Goal: Obtain resource: Download file/media

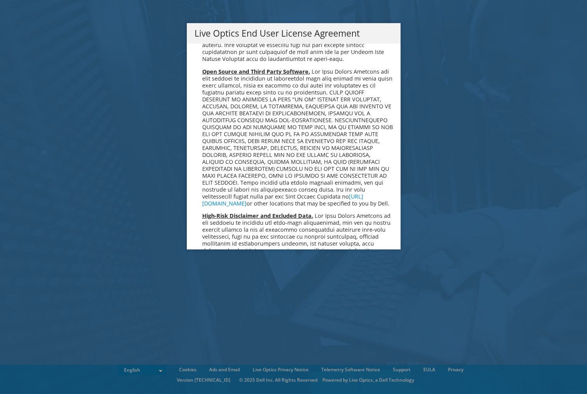
scroll to position [2914, 0]
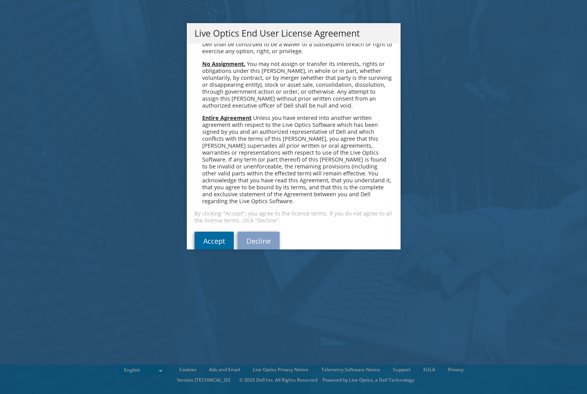
click at [207, 232] on link "Accept" at bounding box center [214, 241] width 39 height 18
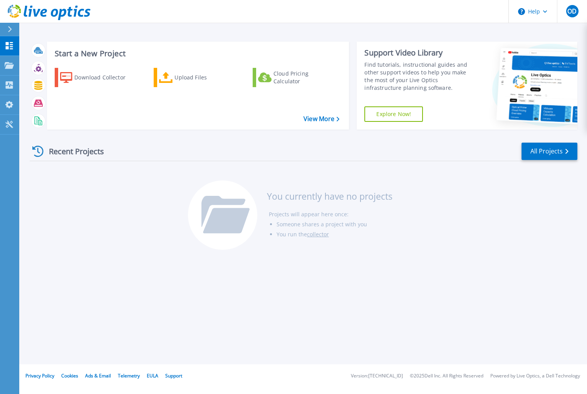
click at [56, 201] on div "Recent Projects All Projects You currently have no projects Projects will appea…" at bounding box center [304, 197] width 548 height 122
click at [81, 78] on div "Download Collector" at bounding box center [105, 77] width 62 height 15
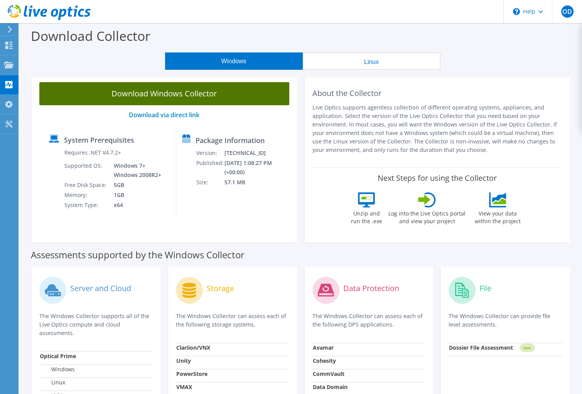
click at [176, 94] on link "Download Windows Collector" at bounding box center [164, 93] width 250 height 23
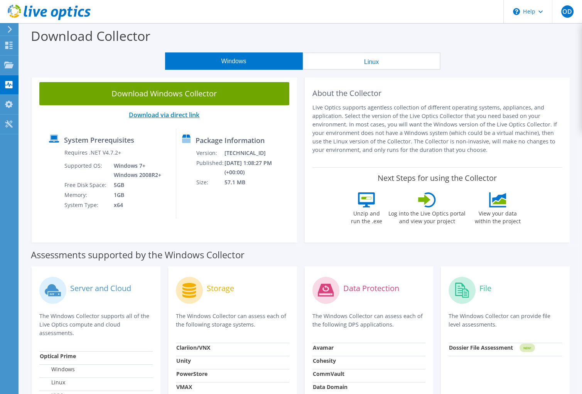
click at [149, 116] on link "Download via direct link" at bounding box center [164, 115] width 71 height 8
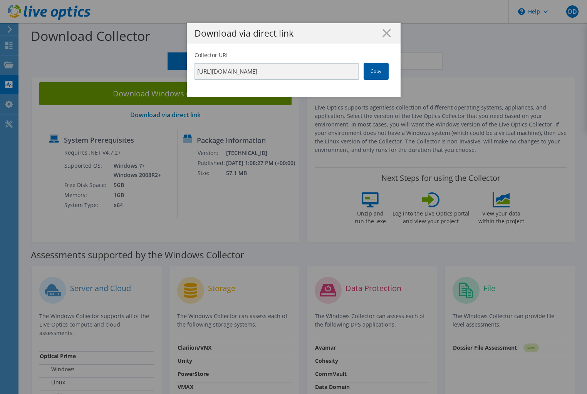
click at [367, 72] on link "Copy" at bounding box center [376, 71] width 25 height 17
click at [383, 34] on icon at bounding box center [387, 33] width 8 height 8
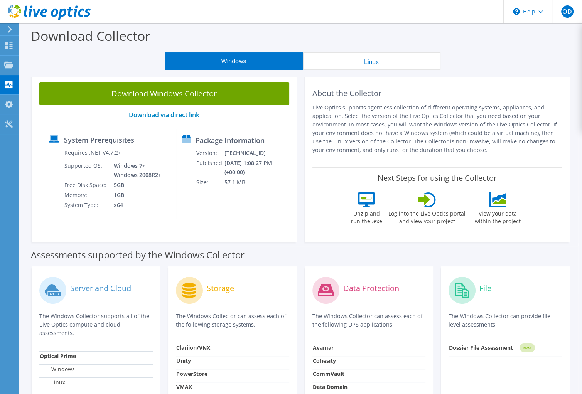
click at [24, 229] on section "Download Windows Collector Download via direct link System Prerequisites Requir…" at bounding box center [300, 160] width 555 height 172
click at [10, 46] on use at bounding box center [8, 45] width 7 height 7
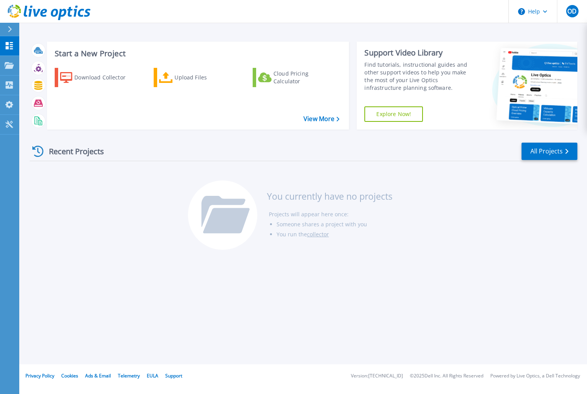
click at [72, 223] on div "Recent Projects All Projects You currently have no projects Projects will appea…" at bounding box center [304, 197] width 548 height 122
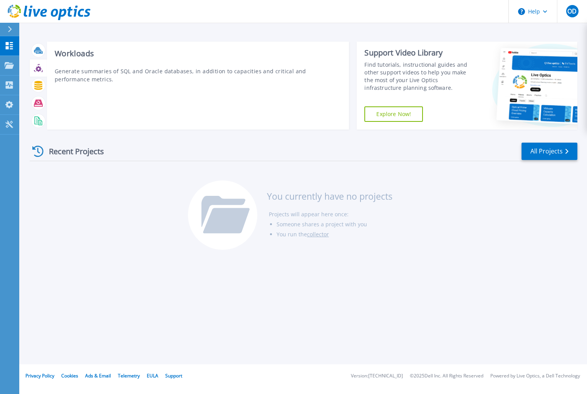
click at [37, 71] on icon at bounding box center [38, 68] width 9 height 9
click at [37, 86] on icon at bounding box center [38, 85] width 9 height 9
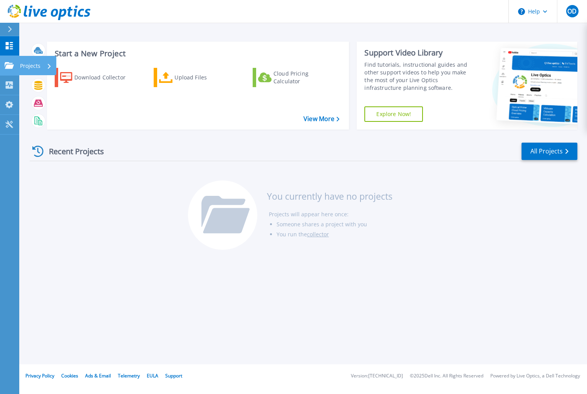
click at [10, 67] on icon at bounding box center [9, 65] width 9 height 7
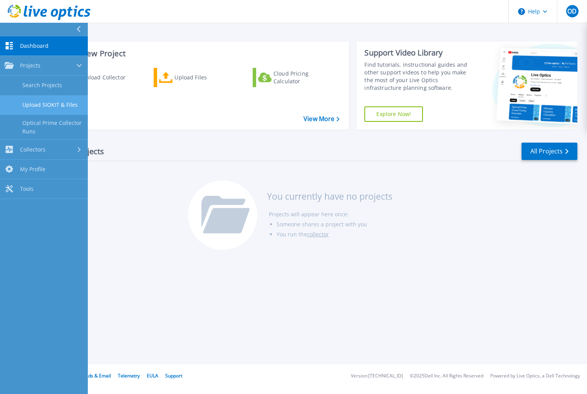
click at [68, 106] on link "Upload SIOKIT & Files" at bounding box center [44, 105] width 88 height 20
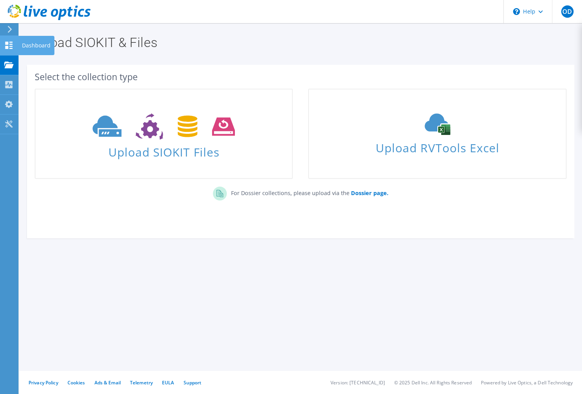
click at [5, 46] on use at bounding box center [8, 45] width 7 height 7
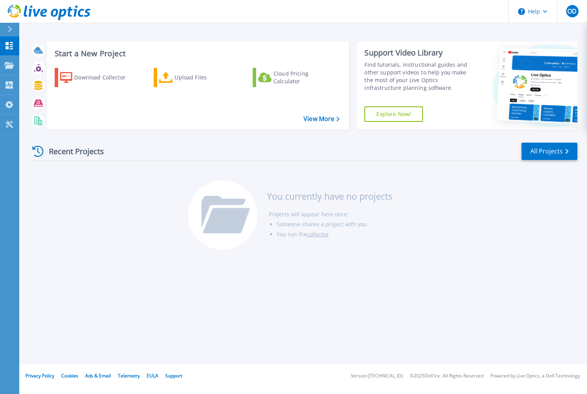
click at [206, 10] on header "Help OD End User [PERSON_NAME] [PERSON_NAME][EMAIL_ADDRESS][PERSON_NAME][DOMAIN…" at bounding box center [293, 11] width 587 height 23
